Goal: Information Seeking & Learning: Find specific fact

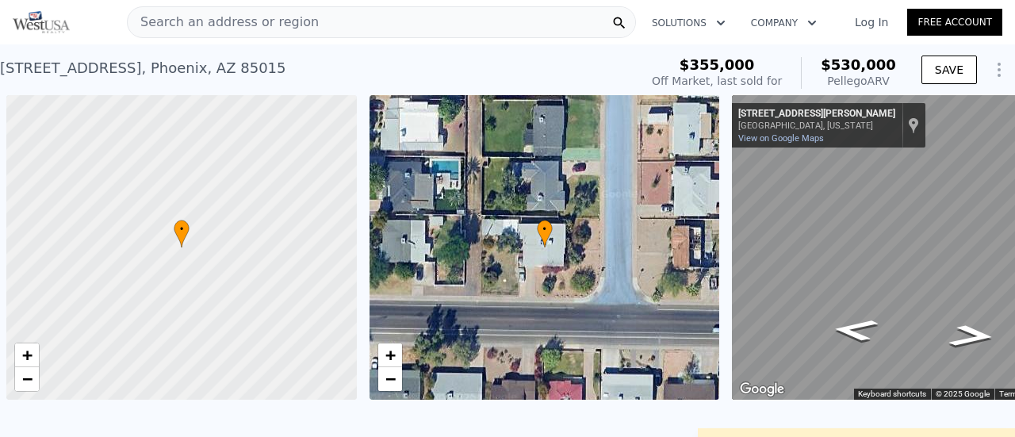
scroll to position [0, 6]
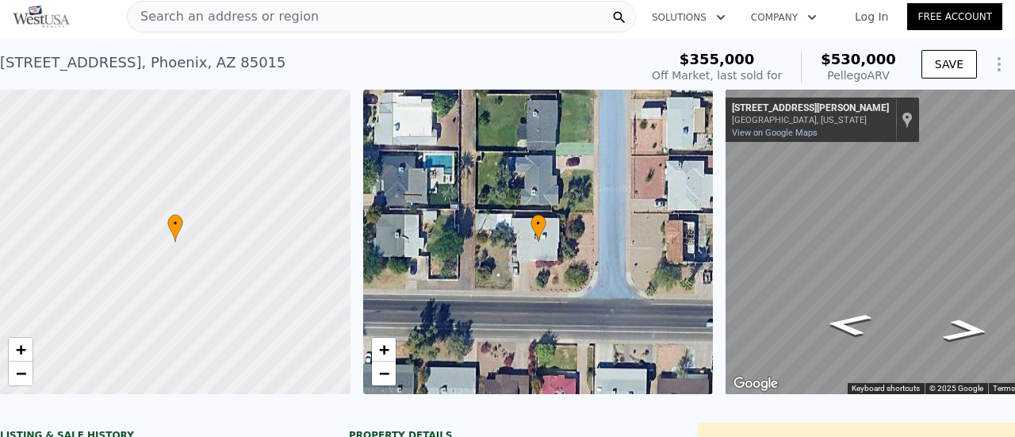
click at [198, 17] on span "Search an address or region" at bounding box center [223, 16] width 191 height 19
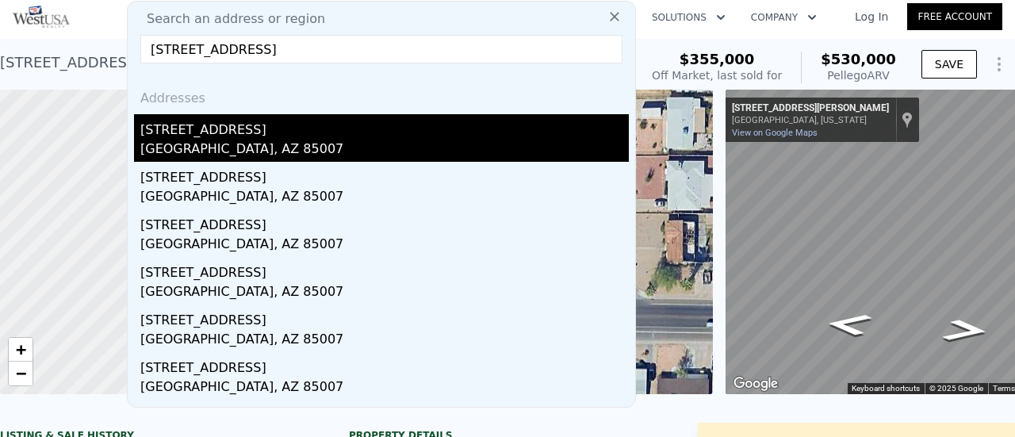
type input "[STREET_ADDRESS]"
click at [257, 127] on div "[STREET_ADDRESS]" at bounding box center [384, 126] width 488 height 25
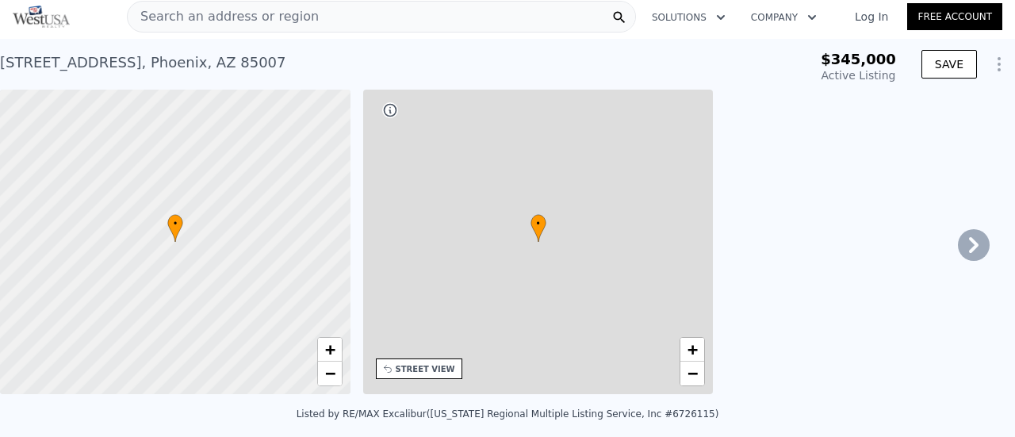
type input "-$ 370,822"
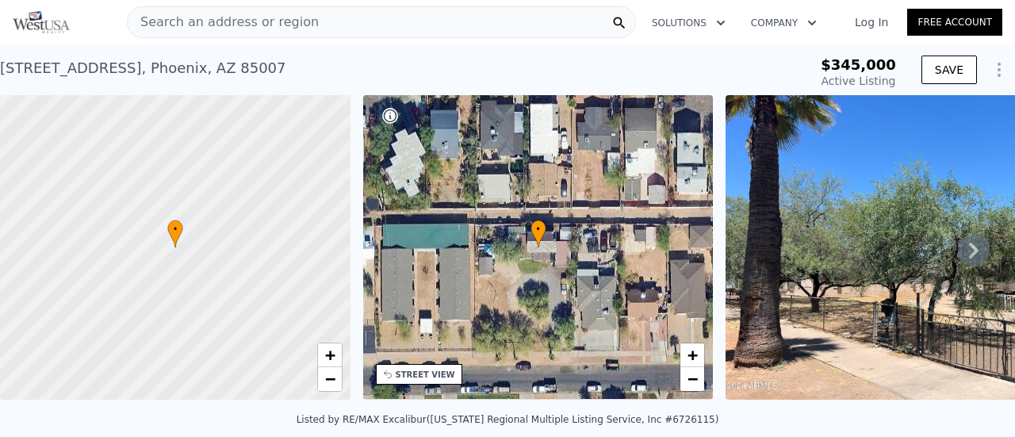
click at [225, 26] on span "Search an address or region" at bounding box center [223, 22] width 191 height 19
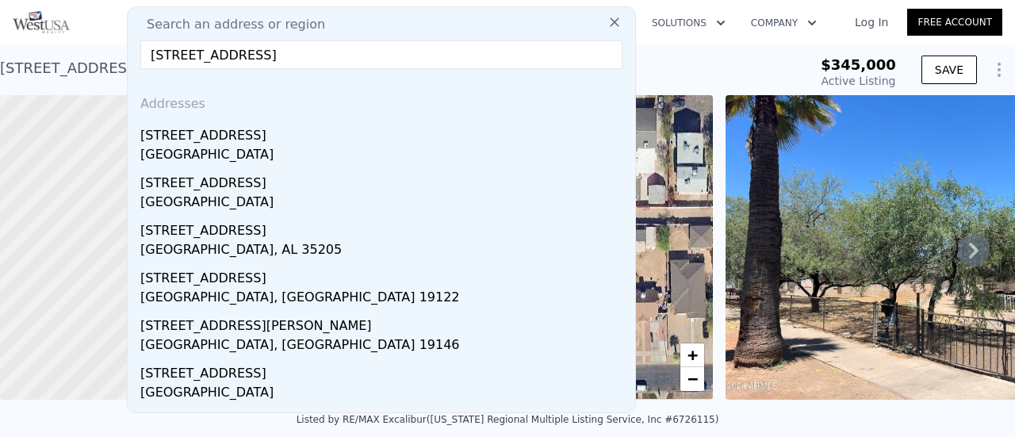
click at [212, 56] on input "[STREET_ADDRESS]" at bounding box center [381, 54] width 482 height 29
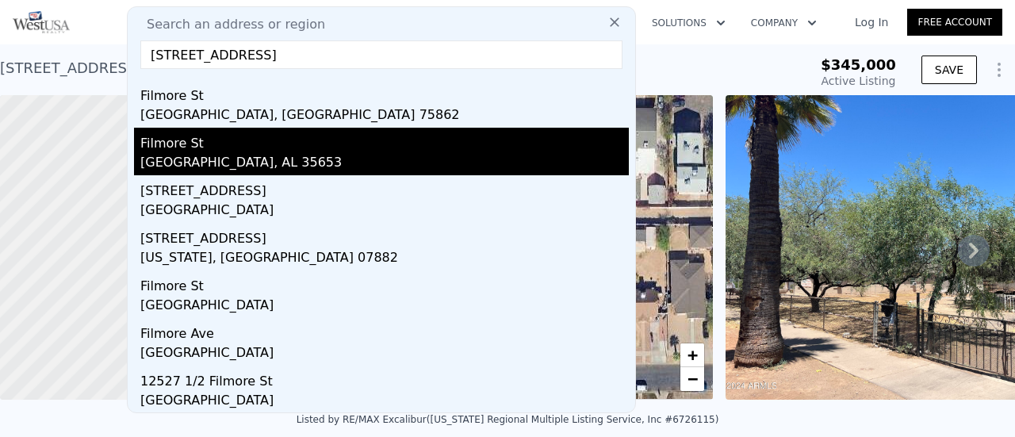
scroll to position [52, 0]
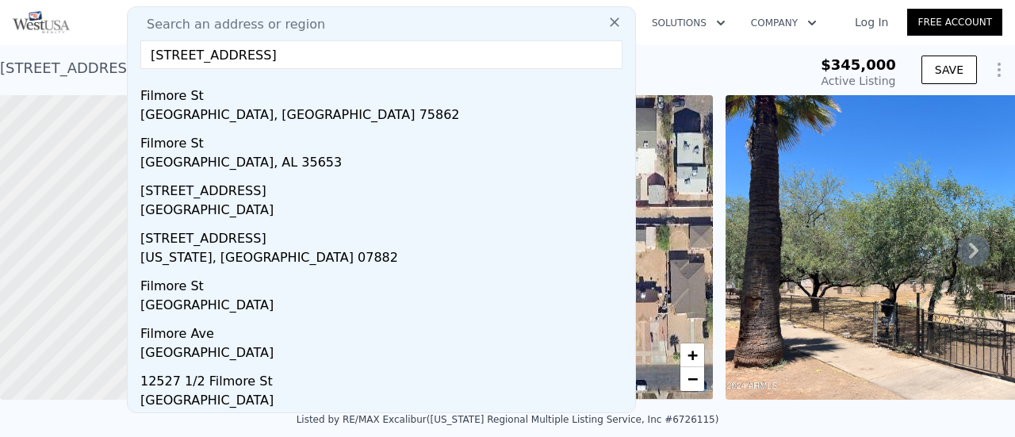
scroll to position [0, 0]
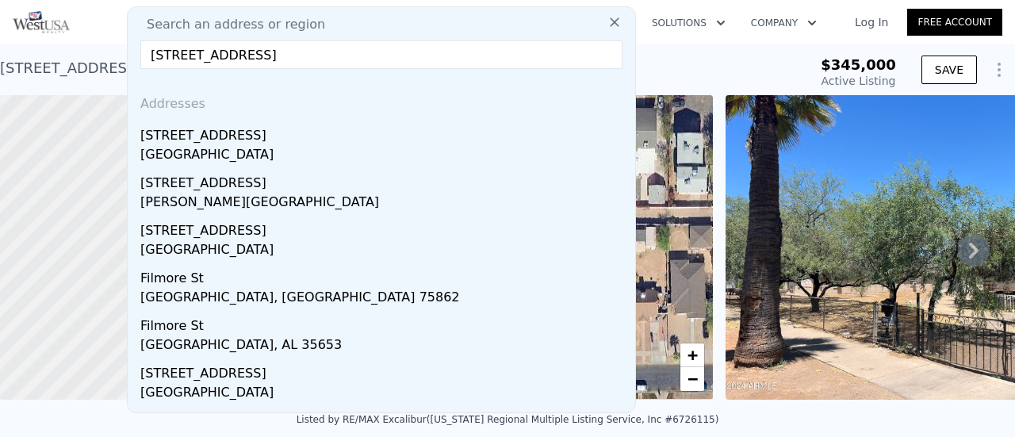
click at [187, 55] on input "[STREET_ADDRESS]" at bounding box center [381, 54] width 482 height 29
click at [201, 55] on input "[STREET_ADDRESS]" at bounding box center [381, 54] width 482 height 29
click at [255, 57] on input "[STREET_ADDRESS]" at bounding box center [381, 54] width 482 height 29
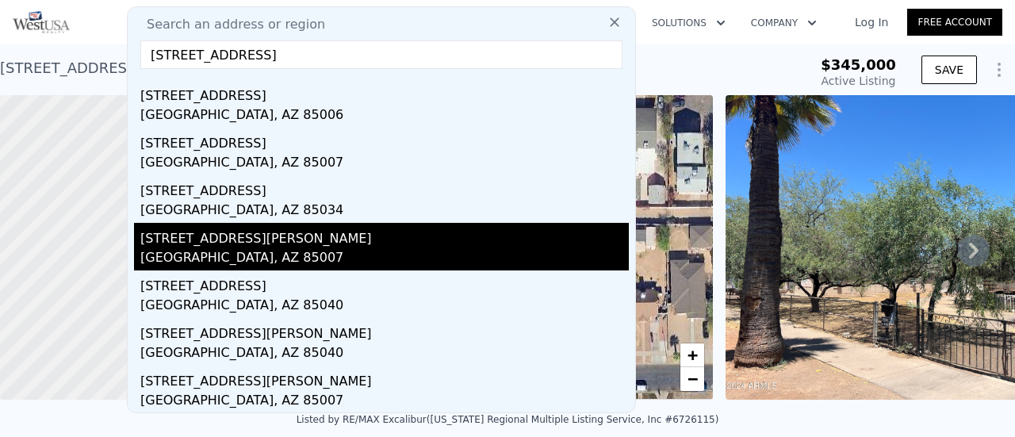
scroll to position [57, 0]
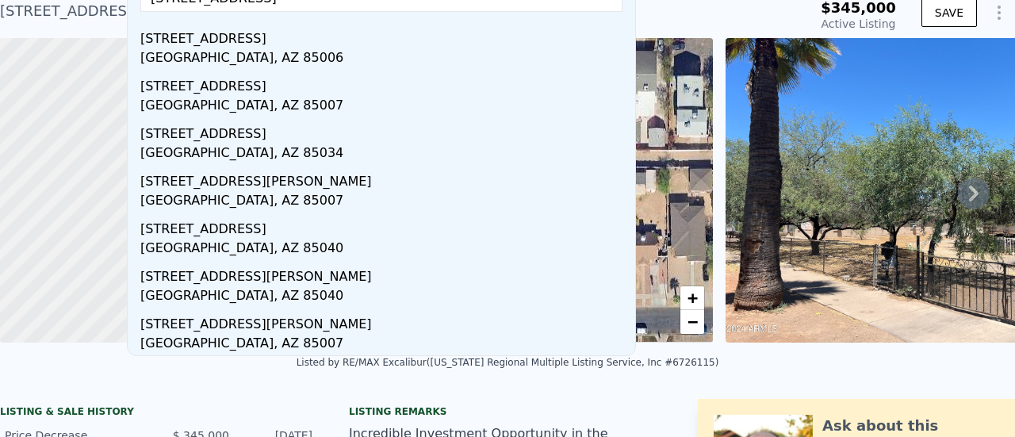
scroll to position [0, 0]
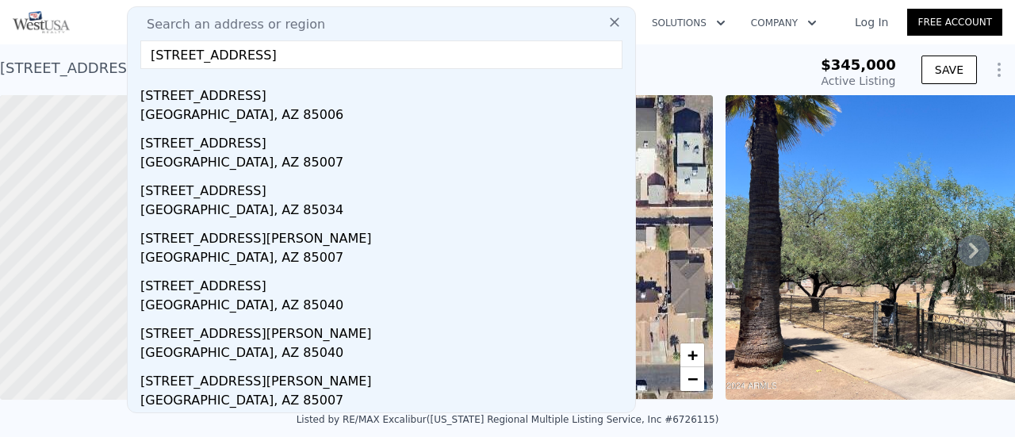
click at [606, 22] on div "Search an address or region 1518 W Filmore [GEOGRAPHIC_DATA] Addresses [STREET_…" at bounding box center [381, 209] width 509 height 407
type input "[STREET_ADDRESS]"
click at [606, 20] on icon at bounding box center [614, 22] width 16 height 16
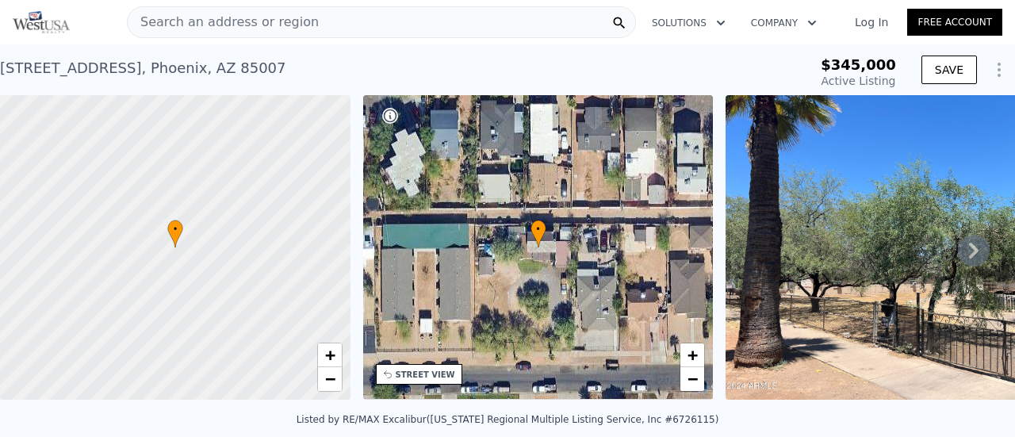
click at [350, 19] on div "Search an address or region" at bounding box center [381, 22] width 509 height 32
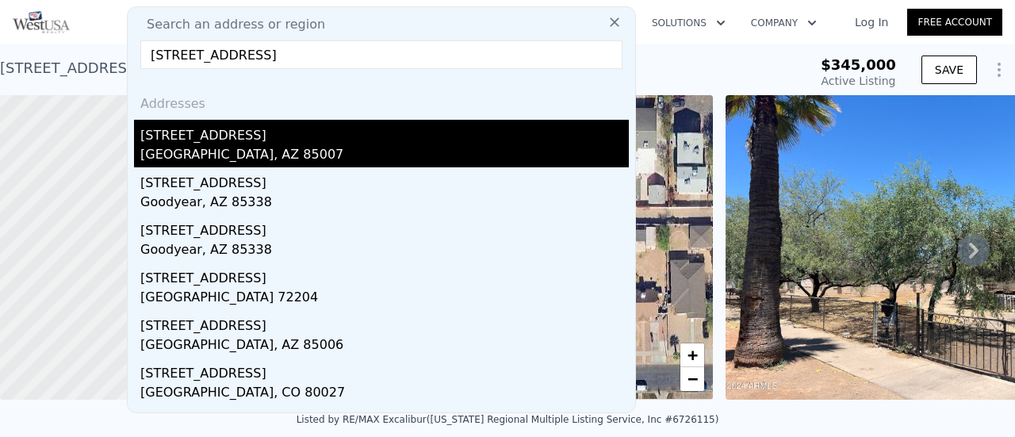
type input "[STREET_ADDRESS]"
click at [193, 137] on div "[STREET_ADDRESS]" at bounding box center [384, 132] width 488 height 25
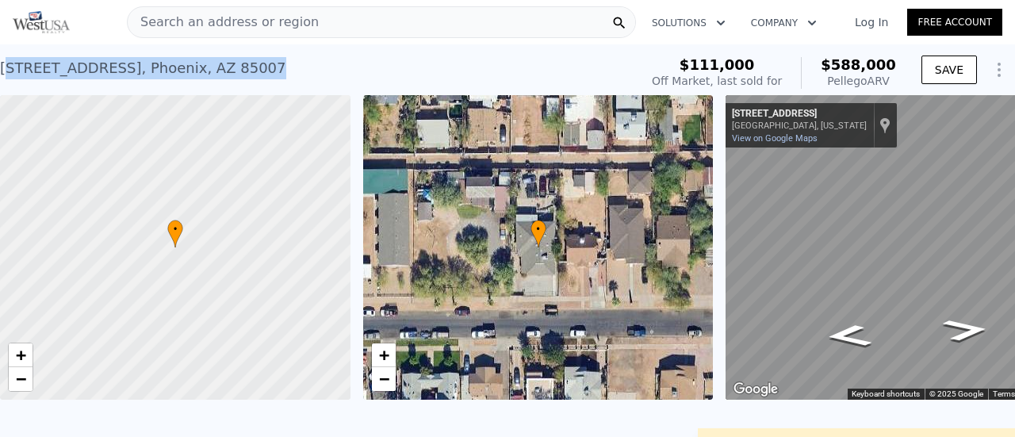
drag, startPoint x: 249, startPoint y: 67, endPoint x: 3, endPoint y: 67, distance: 245.8
click at [3, 67] on div "[STREET_ADDRESS] Sold [DATE] for $111k (~ARV $588k )" at bounding box center [316, 73] width 633 height 44
drag, startPoint x: 0, startPoint y: 68, endPoint x: 247, endPoint y: 71, distance: 247.4
click at [247, 71] on div "[STREET_ADDRESS] Sold [DATE] for $111k (~ARV $588k )" at bounding box center [316, 73] width 633 height 44
copy div "[STREET_ADDRESS]"
